Goal: Navigation & Orientation: Find specific page/section

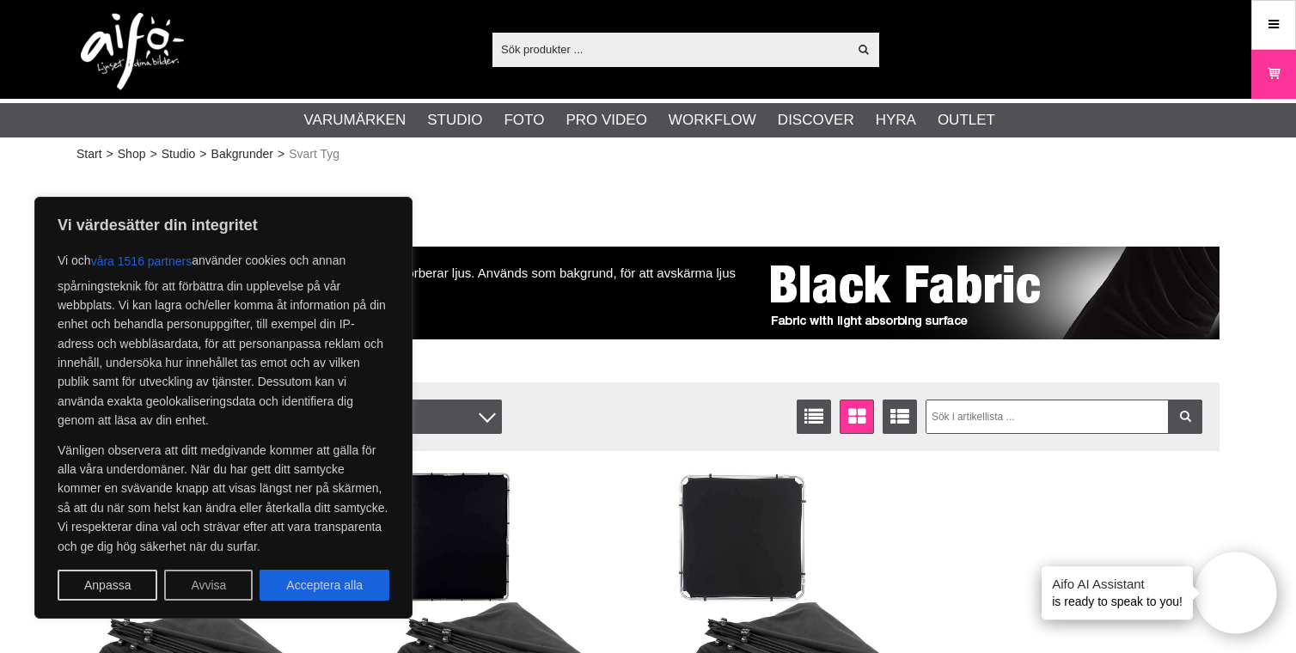
click at [213, 596] on button "Avvisa" at bounding box center [208, 585] width 88 height 31
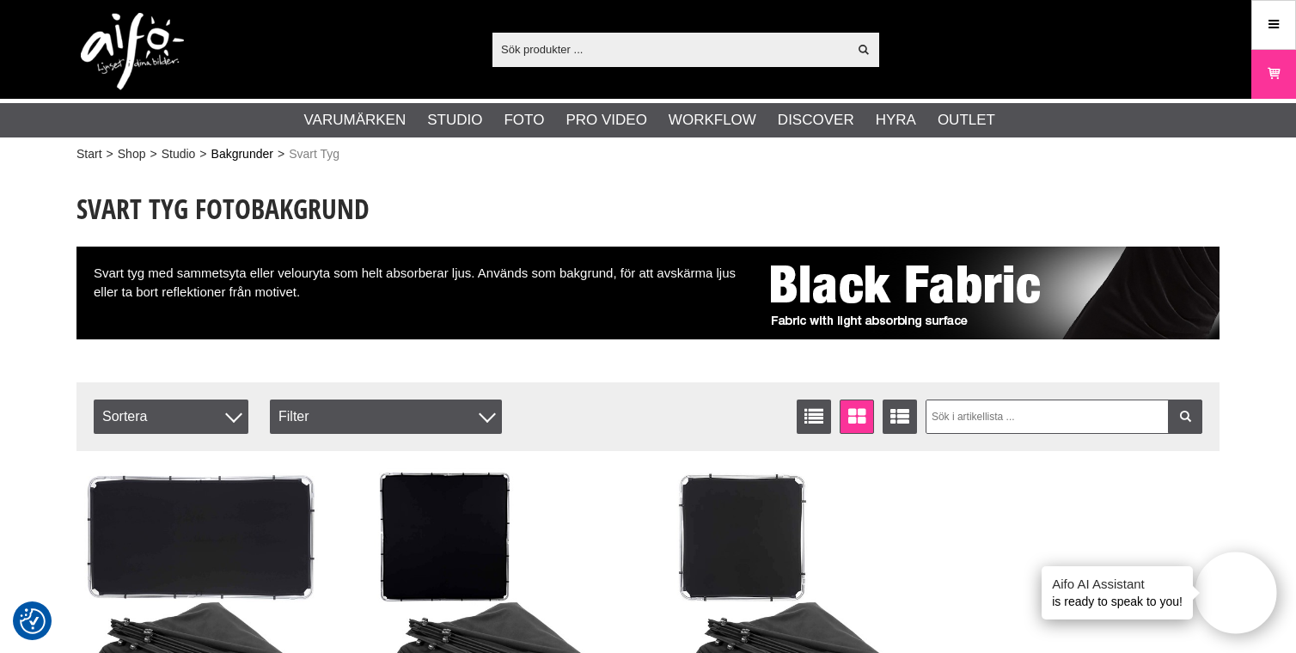
click at [234, 155] on link "Bakgrunder" at bounding box center [242, 154] width 62 height 18
